Goal: Answer question/provide support

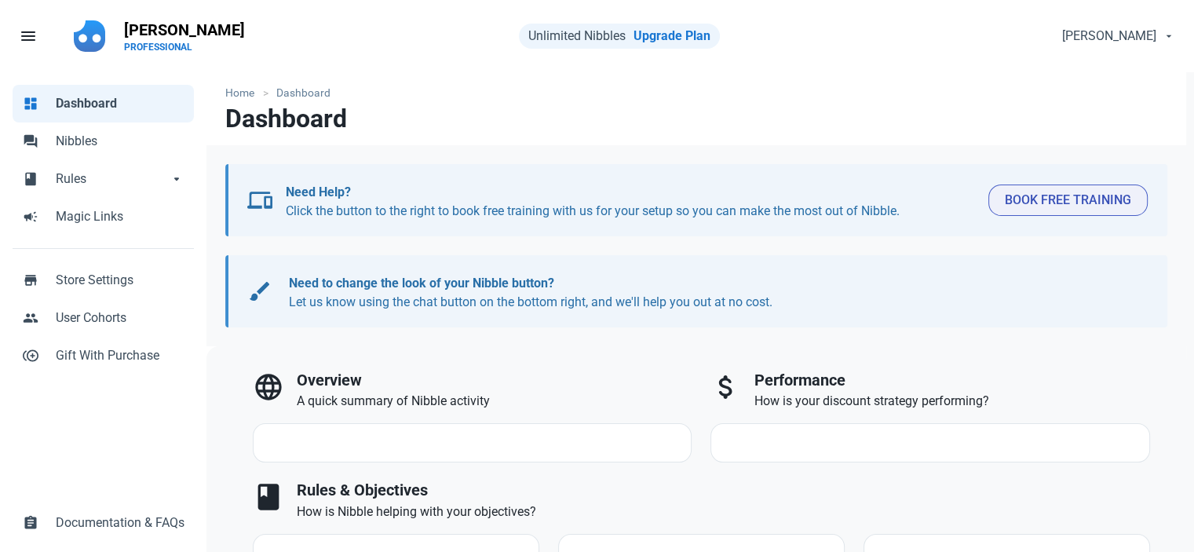
select select "7d"
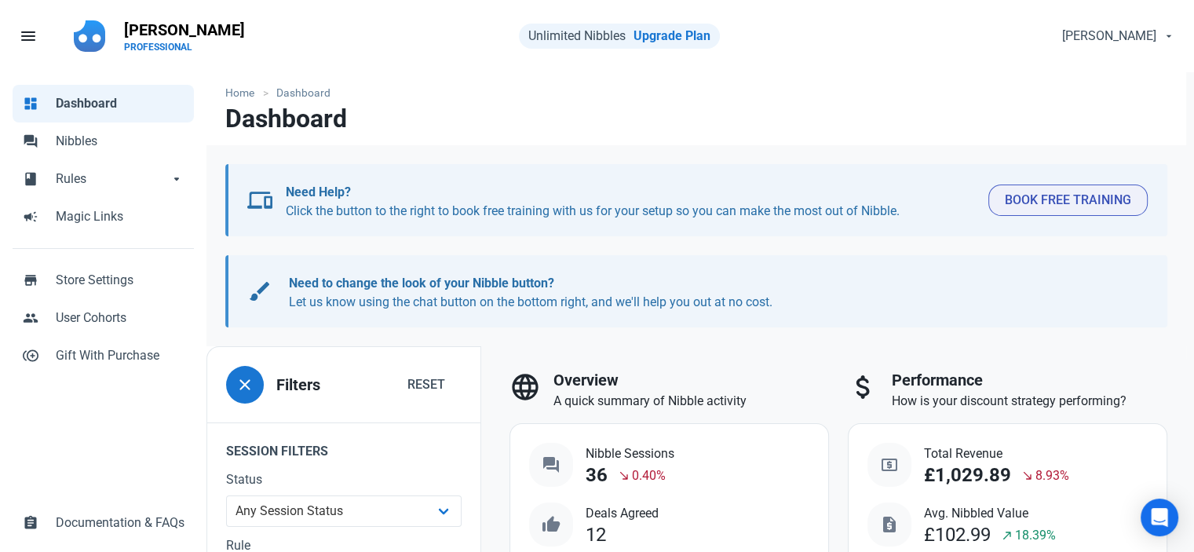
scroll to position [393, 0]
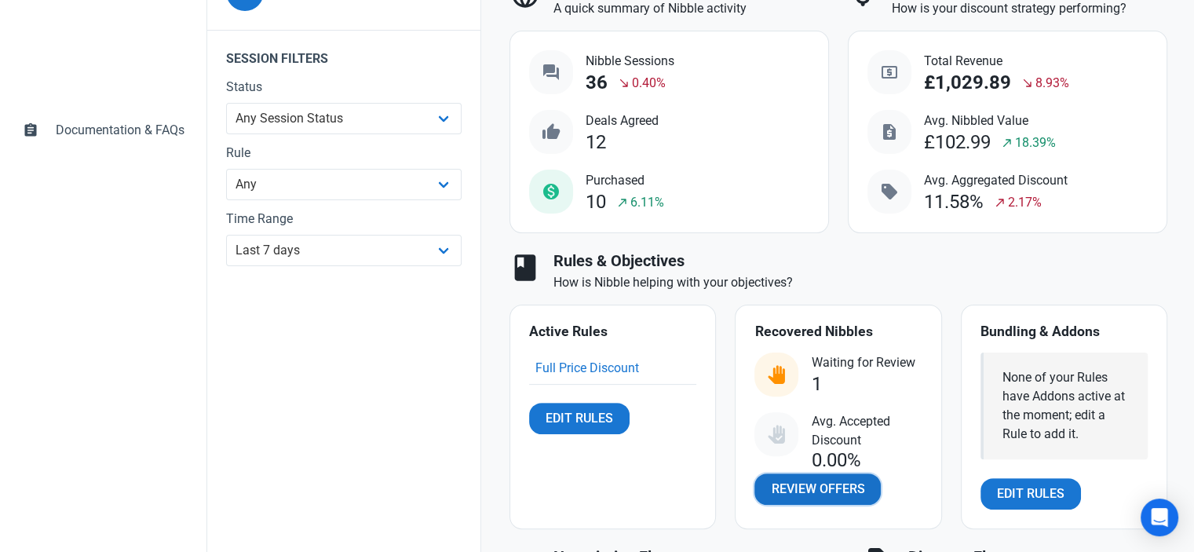
click at [807, 499] on link "Review Offers" at bounding box center [818, 488] width 126 height 31
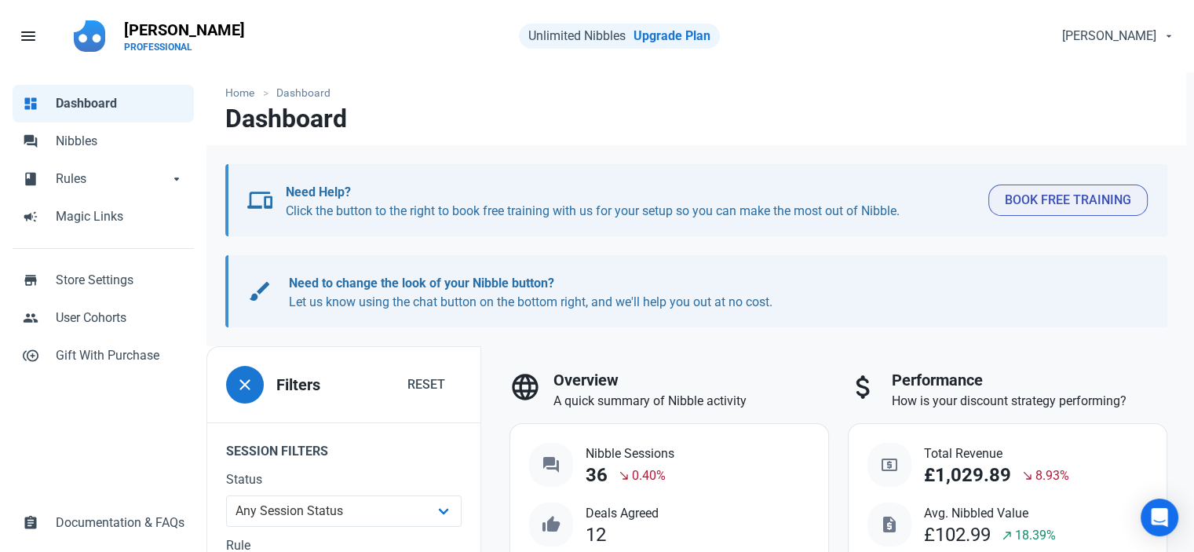
select select "user_offer_available"
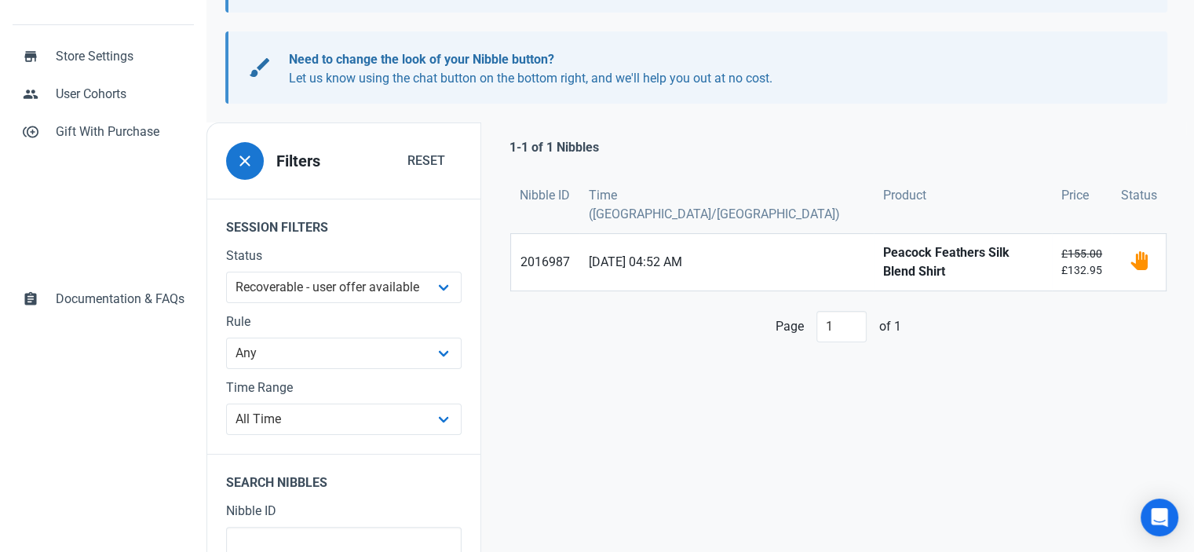
scroll to position [229, 0]
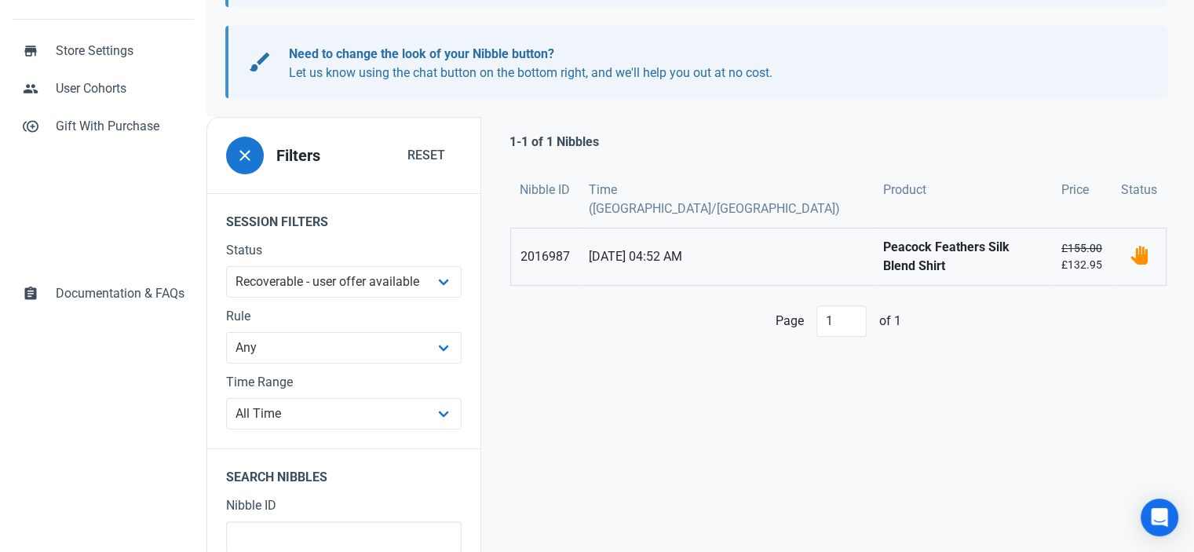
click at [672, 247] on span "[DATE] 04:52 AM" at bounding box center [727, 256] width 276 height 19
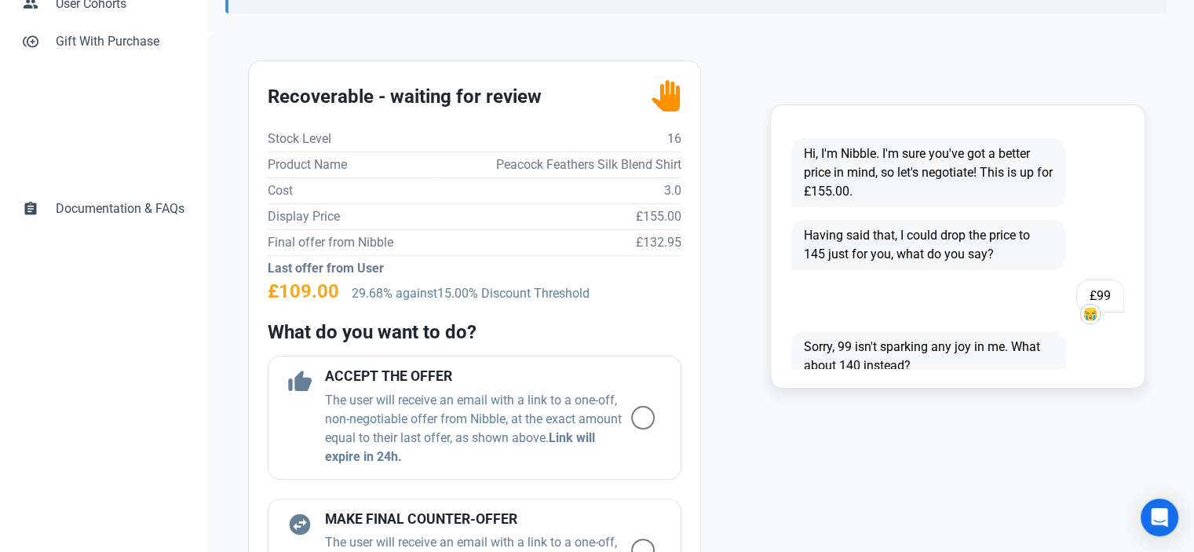
scroll to position [550, 0]
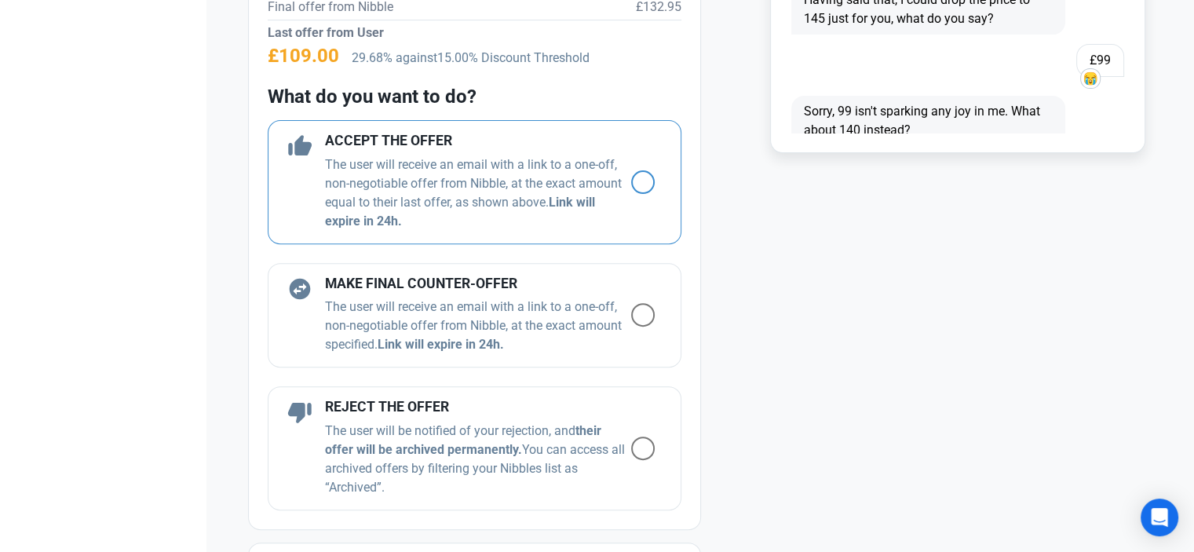
click at [632, 182] on span at bounding box center [643, 182] width 24 height 24
click at [632, 182] on input "radio" at bounding box center [636, 182] width 10 height 10
radio input "true"
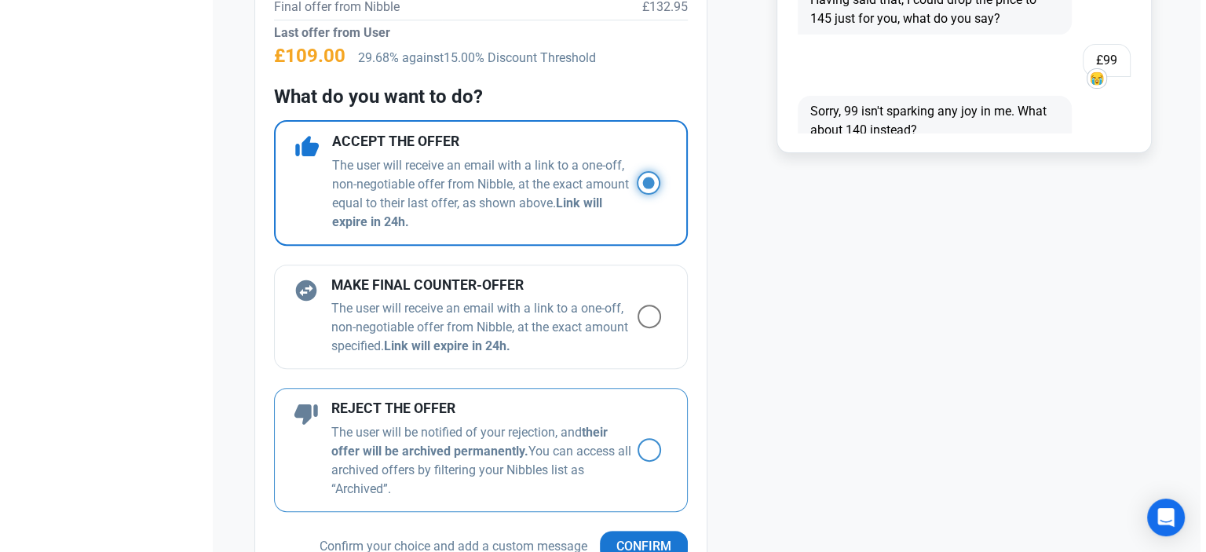
scroll to position [628, 0]
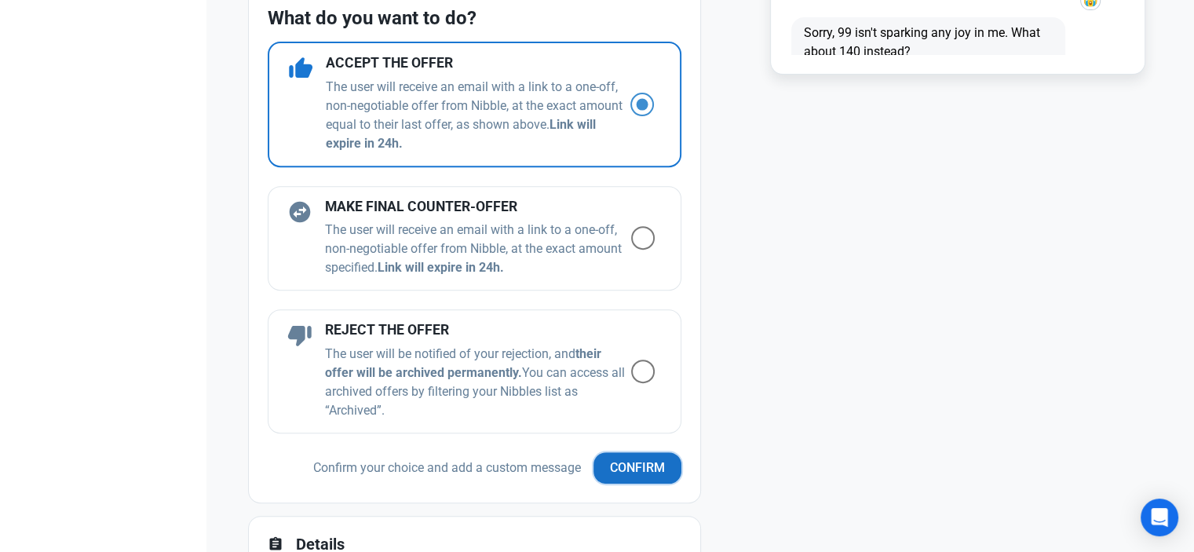
click at [640, 459] on span "Confirm" at bounding box center [637, 468] width 55 height 19
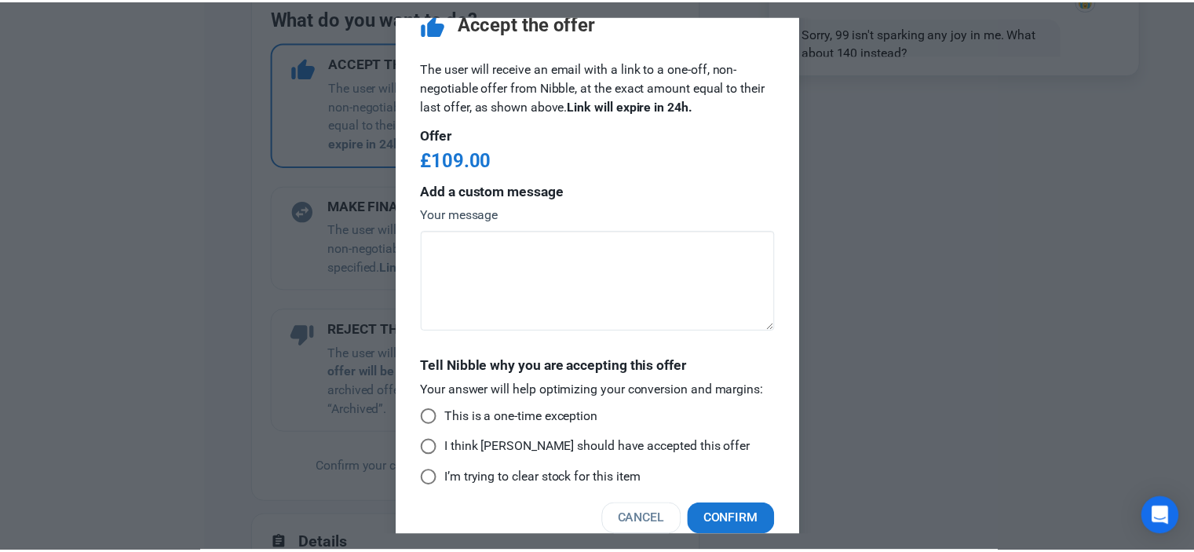
scroll to position [51, 0]
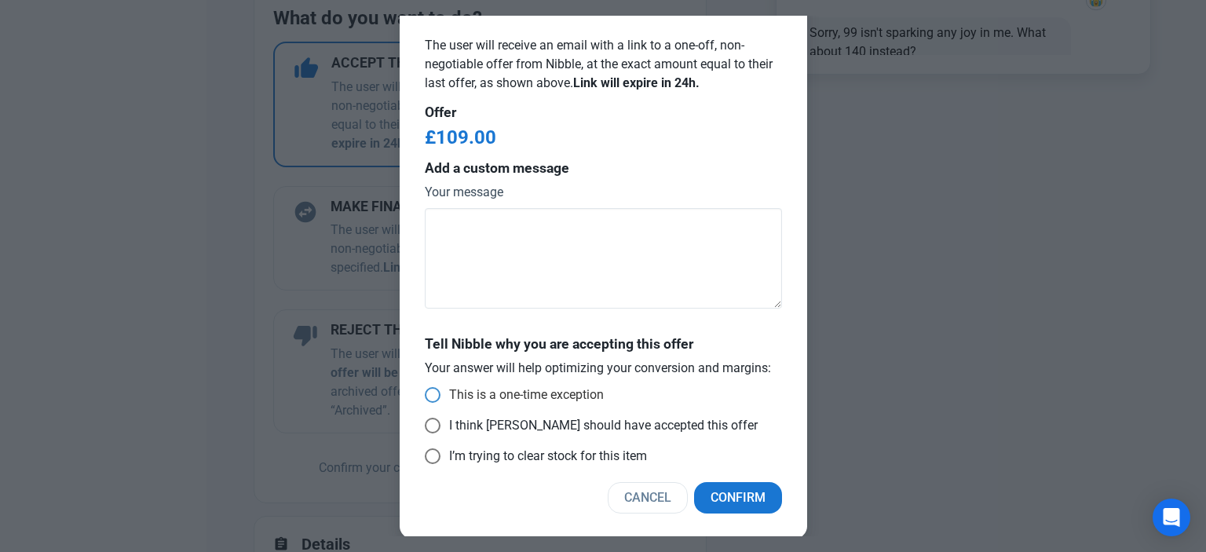
click at [425, 389] on label "This is a one-time exception" at bounding box center [514, 395] width 179 height 16
click at [425, 390] on input "This is a one-time exception" at bounding box center [430, 395] width 10 height 10
radio input "true"
click at [756, 494] on span "Confirm" at bounding box center [738, 497] width 55 height 19
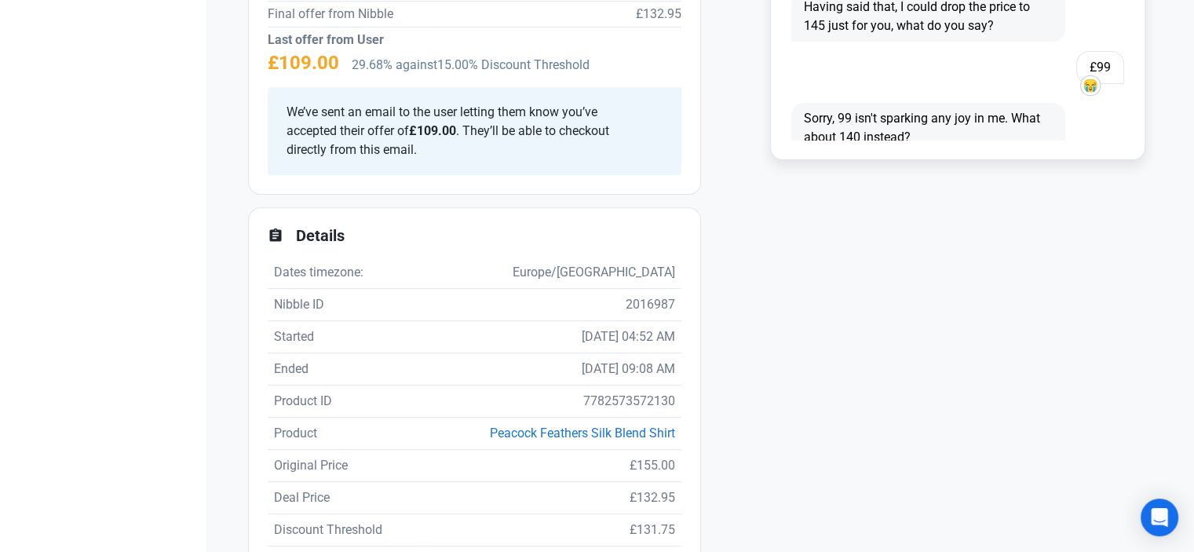
scroll to position [471, 0]
